Goal: Task Accomplishment & Management: Complete application form

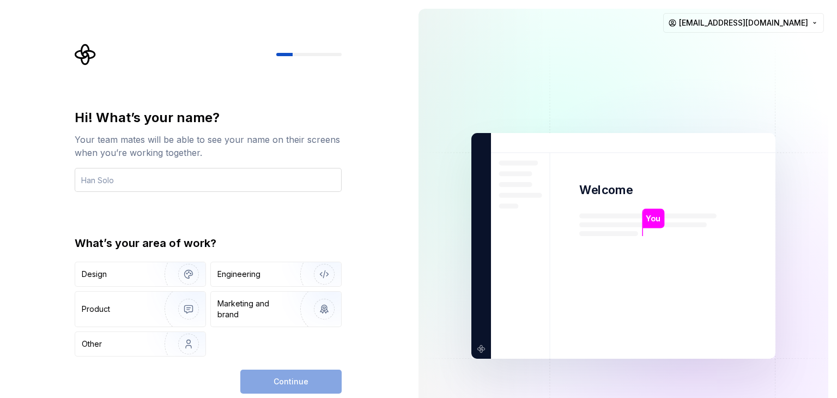
click at [286, 181] on input "text" at bounding box center [208, 180] width 267 height 24
click at [277, 181] on input "text" at bounding box center [208, 180] width 267 height 24
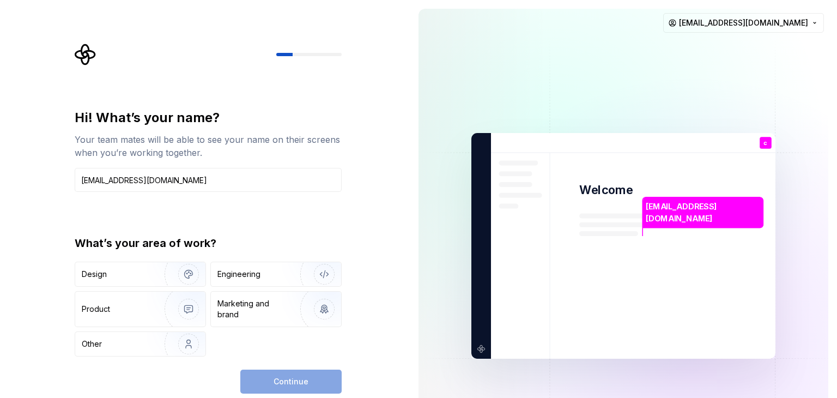
drag, startPoint x: 203, startPoint y: 174, endPoint x: 3, endPoint y: 160, distance: 200.0
click at [3, 160] on div "Hi! What’s your name? Your team mates will be able to see your name on their sc…" at bounding box center [205, 246] width 410 height 492
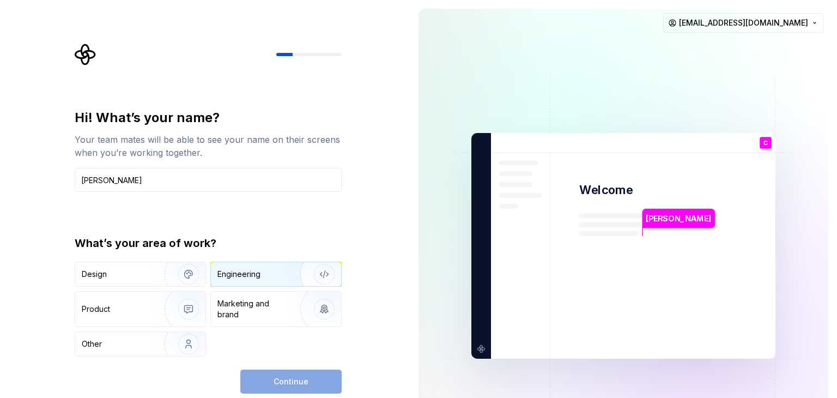
type input "Cesar"
click at [225, 275] on div "Engineering" at bounding box center [238, 274] width 43 height 11
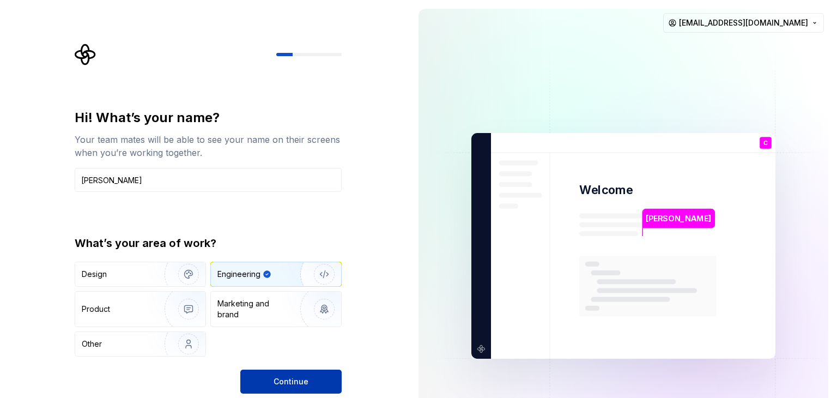
click at [277, 378] on span "Continue" at bounding box center [291, 381] width 35 height 11
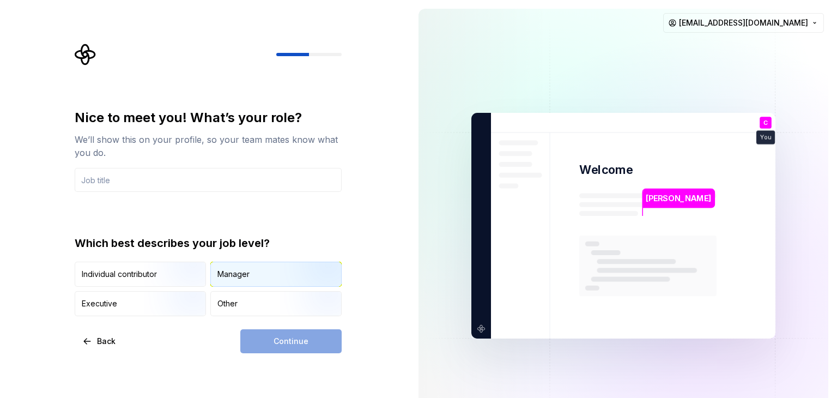
click at [247, 276] on div "Manager" at bounding box center [233, 274] width 32 height 11
click at [103, 179] on input "text" at bounding box center [208, 180] width 267 height 24
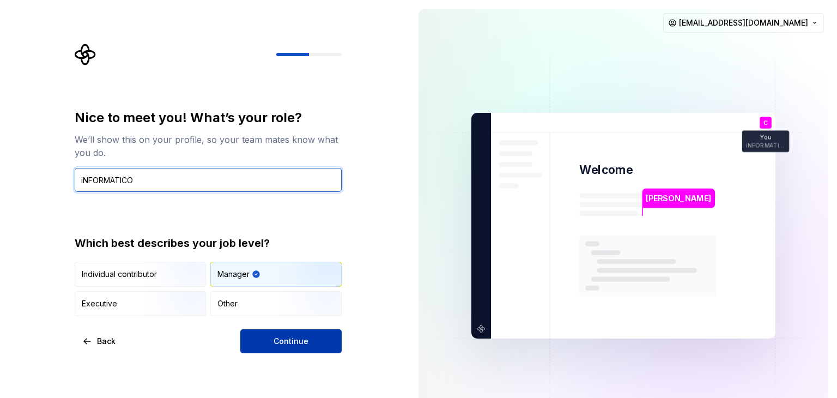
type input "iNFORMATICO"
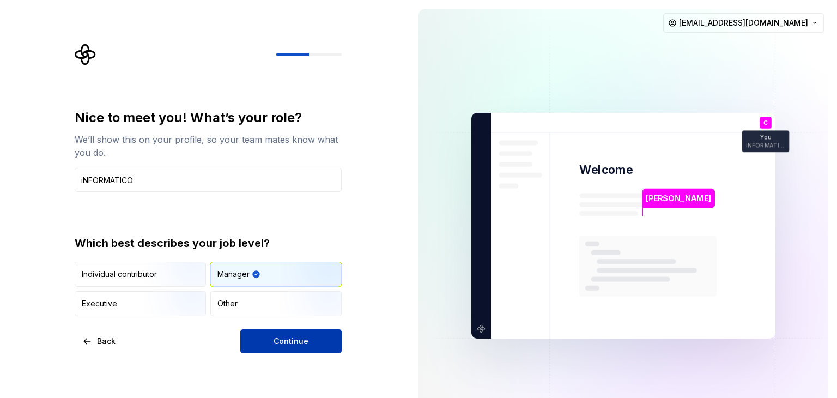
click at [279, 331] on button "Continue" at bounding box center [290, 341] width 101 height 24
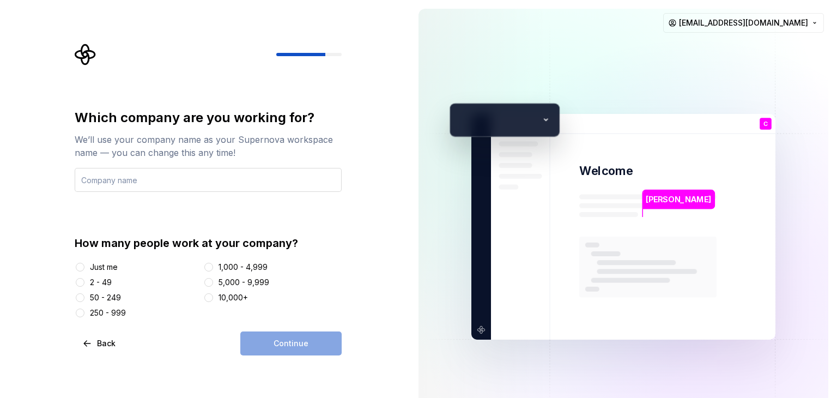
click at [104, 176] on input "text" at bounding box center [208, 180] width 267 height 24
type input "ucr"
click at [274, 343] on div "Continue" at bounding box center [290, 343] width 101 height 24
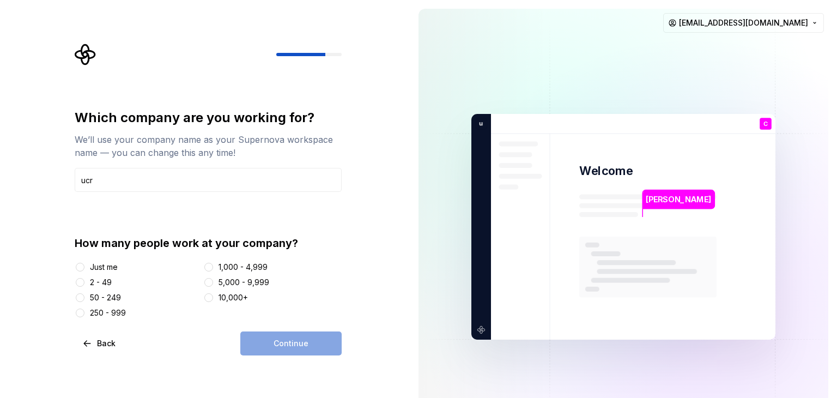
click at [98, 282] on div "2 - 49" at bounding box center [101, 282] width 22 height 11
click at [84, 282] on button "2 - 49" at bounding box center [80, 282] width 9 height 9
click at [252, 339] on button "Continue" at bounding box center [290, 343] width 101 height 24
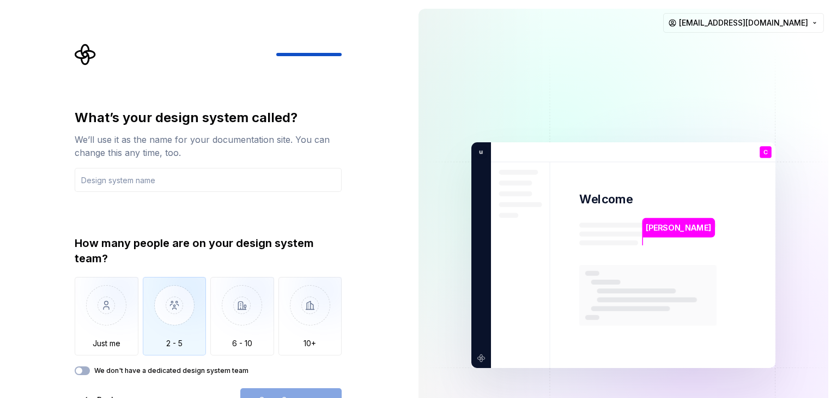
click at [190, 322] on img "button" at bounding box center [175, 313] width 64 height 73
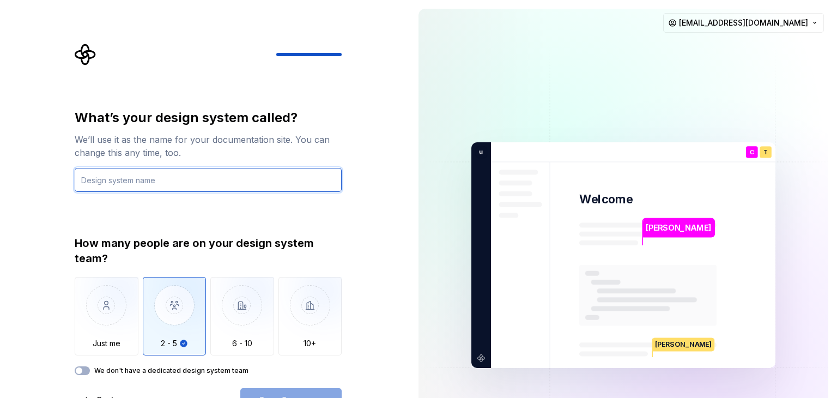
click at [139, 184] on input "text" at bounding box center [208, 180] width 267 height 24
type input "n"
type input "NEXUS"
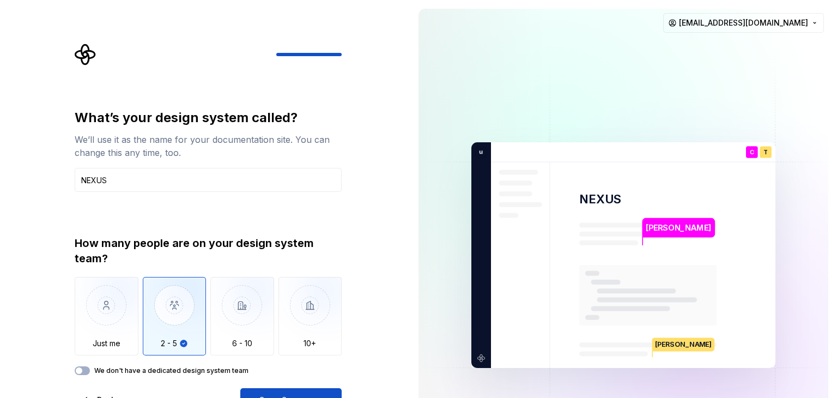
click at [178, 369] on label "We don't have a dedicated design system team" at bounding box center [171, 370] width 154 height 9
click at [90, 369] on button "We don't have a dedicated design system team" at bounding box center [82, 370] width 15 height 9
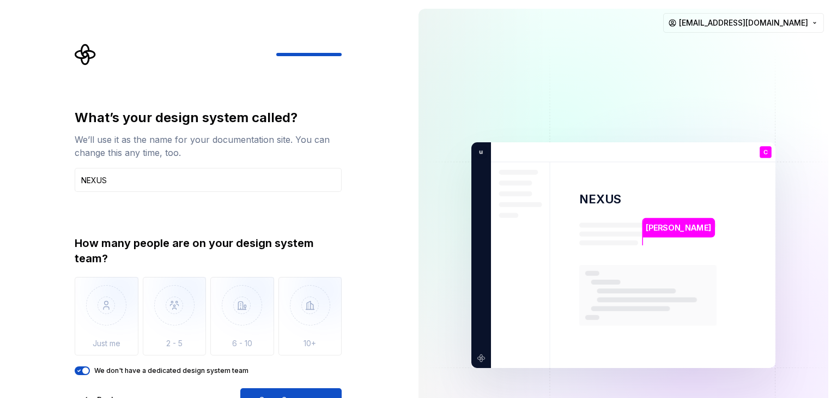
click at [178, 369] on label "We don't have a dedicated design system team" at bounding box center [171, 370] width 154 height 9
click at [90, 369] on button "We don't have a dedicated design system team" at bounding box center [82, 370] width 15 height 9
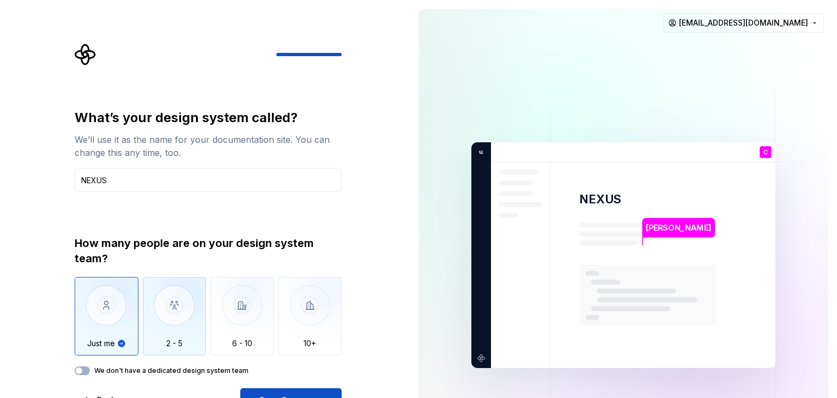
click at [187, 338] on img "button" at bounding box center [175, 313] width 64 height 73
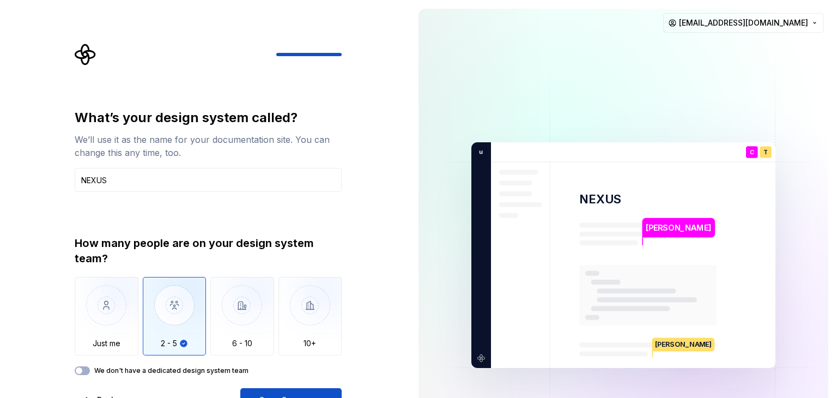
click at [189, 370] on label "We don't have a dedicated design system team" at bounding box center [171, 370] width 154 height 9
click at [90, 370] on button "We don't have a dedicated design system team" at bounding box center [82, 370] width 15 height 9
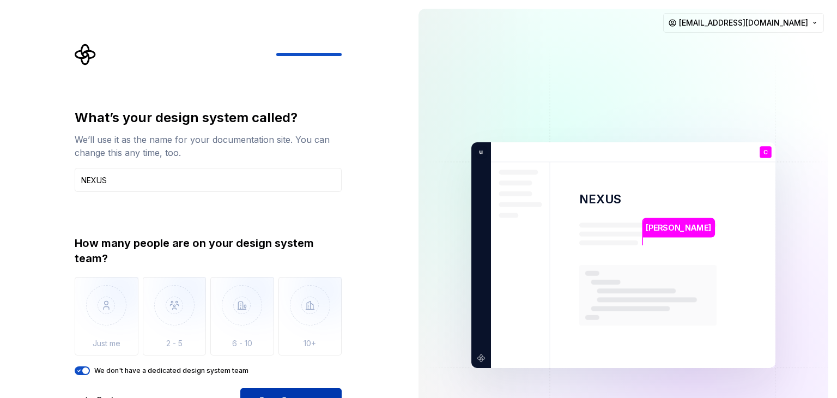
click at [267, 390] on button "Open Supernova" at bounding box center [290, 400] width 101 height 24
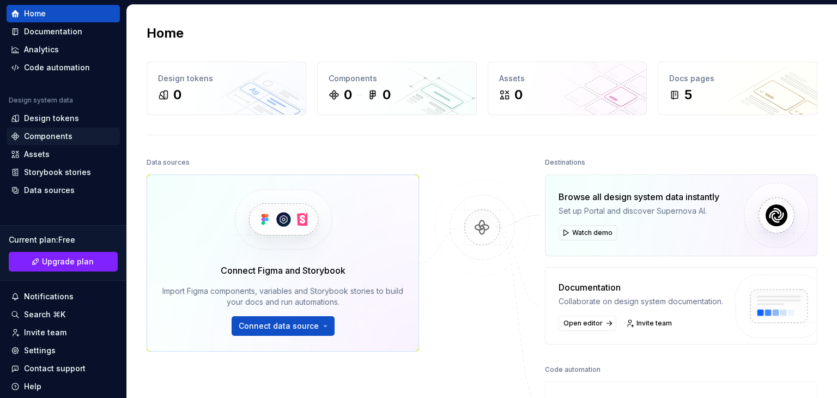
scroll to position [72, 0]
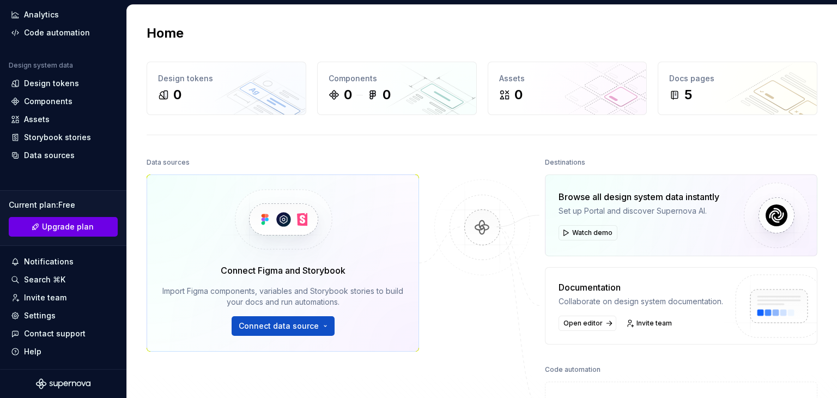
click at [37, 227] on link "Upgrade plan" at bounding box center [63, 227] width 109 height 20
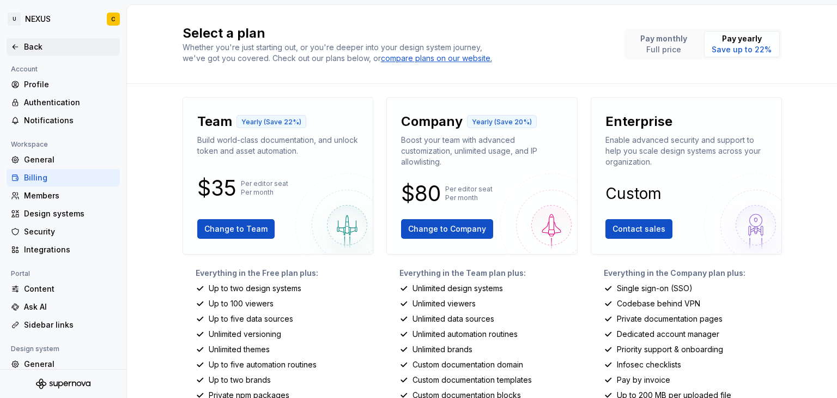
click at [21, 49] on div "Back" at bounding box center [63, 46] width 105 height 11
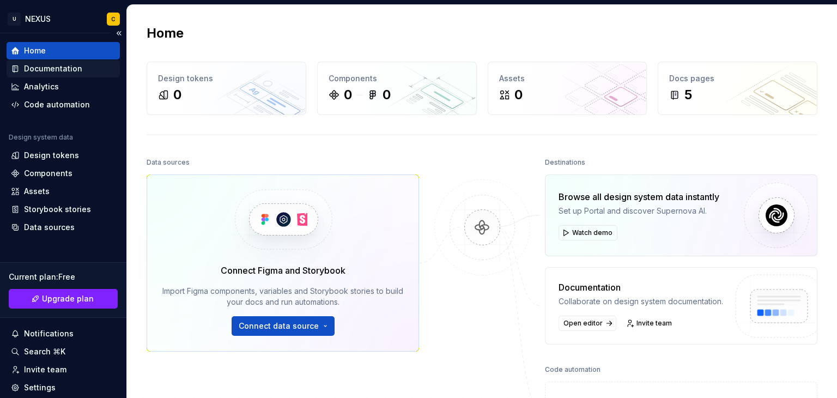
click at [44, 74] on div "Documentation" at bounding box center [63, 68] width 113 height 17
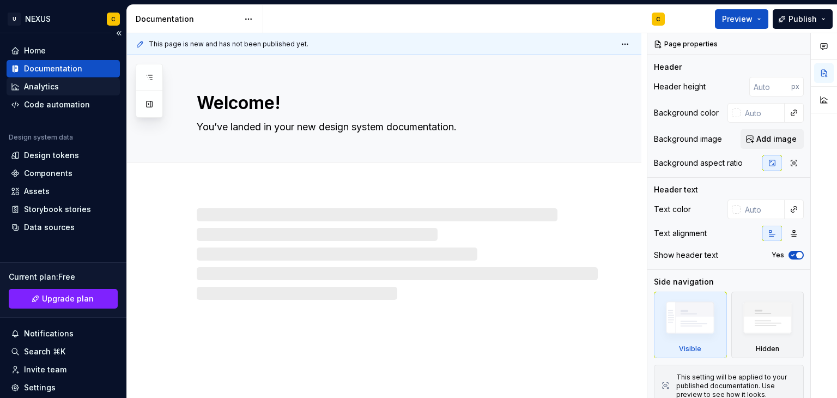
type textarea "*"
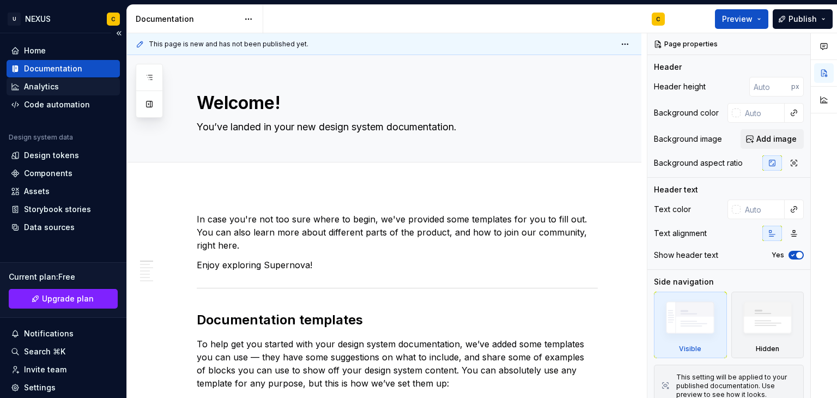
click at [43, 84] on div "Analytics" at bounding box center [41, 86] width 35 height 11
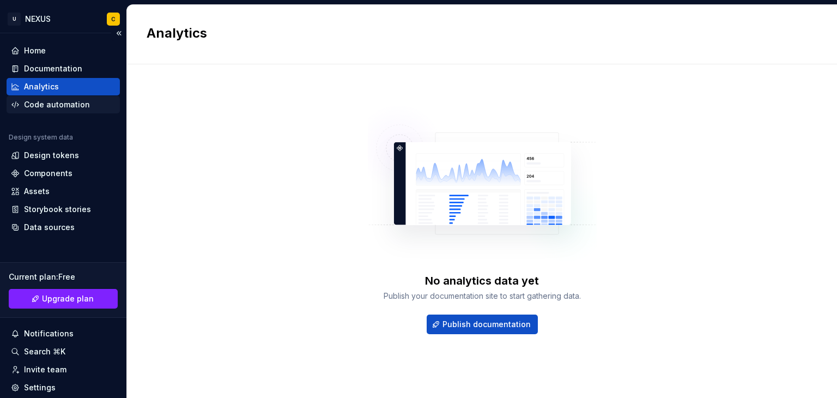
click at [43, 101] on div "Code automation" at bounding box center [57, 104] width 66 height 11
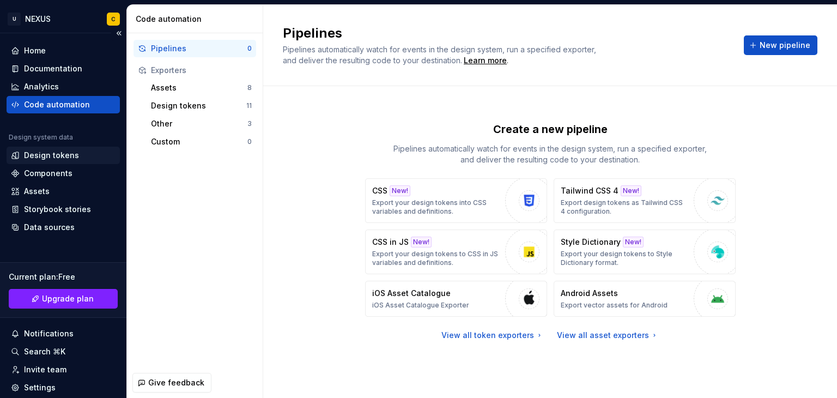
click at [45, 158] on div "Design tokens" at bounding box center [51, 155] width 55 height 11
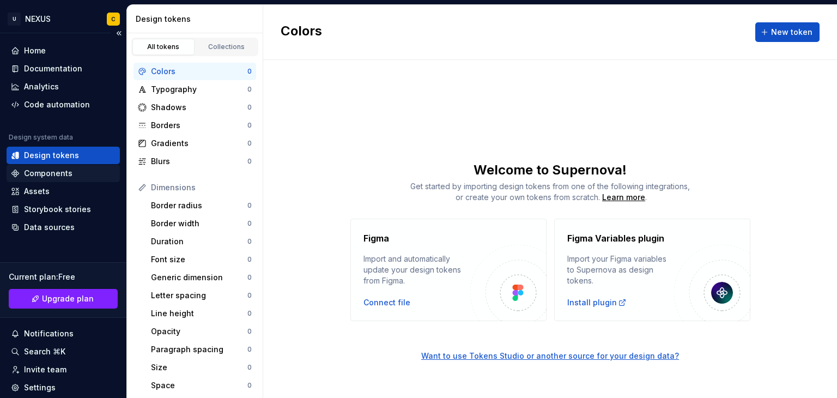
click at [43, 171] on div "Components" at bounding box center [48, 173] width 49 height 11
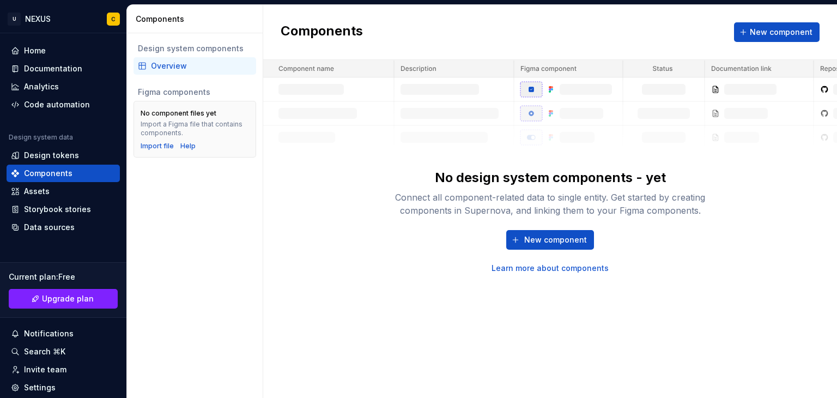
click at [181, 241] on div "Design system components Overview Figma components No component files yet Impor…" at bounding box center [195, 215] width 136 height 365
click at [49, 109] on div "Code automation" at bounding box center [57, 104] width 66 height 11
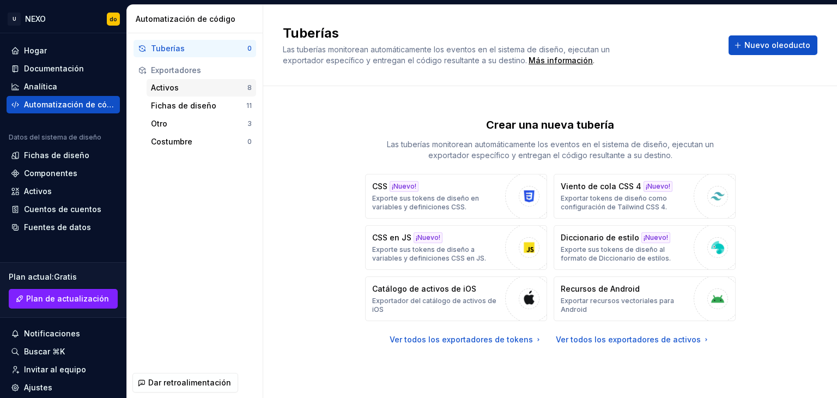
click at [201, 92] on div "Activos" at bounding box center [199, 87] width 96 height 11
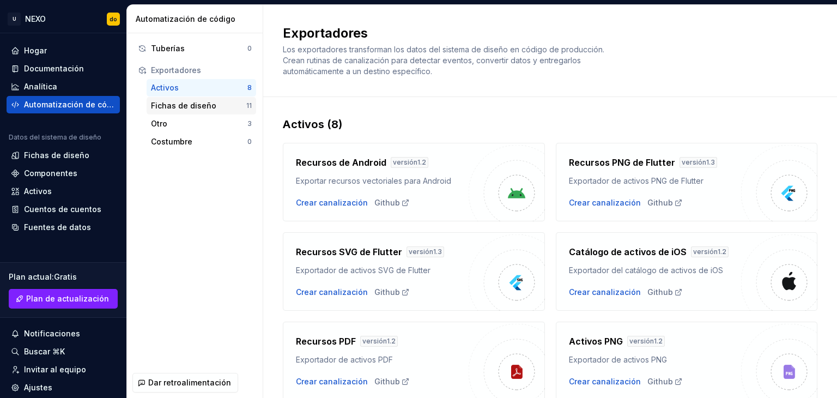
click at [202, 111] on div "Fichas de diseño 11" at bounding box center [202, 105] width 110 height 17
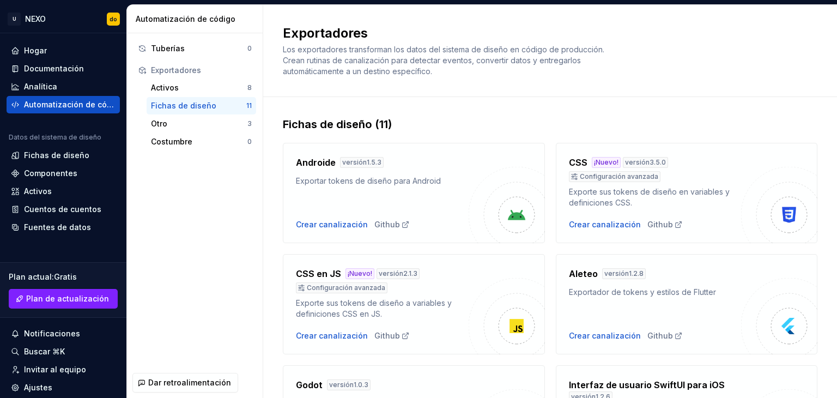
click at [185, 225] on div "Tuberías 0 Exportadores Activos 8 Fichas de diseño 11 Otro 3 Costumbre 0" at bounding box center [195, 200] width 136 height 334
click at [187, 44] on div "Tuberías" at bounding box center [199, 48] width 96 height 11
